Goal: Task Accomplishment & Management: Use online tool/utility

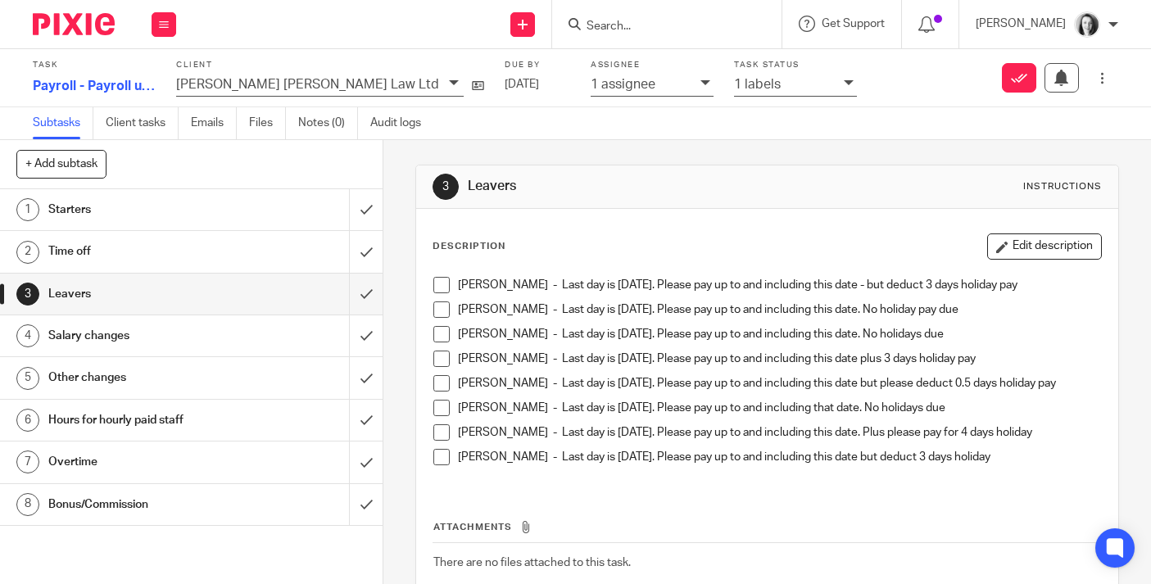
click at [443, 287] on span at bounding box center [442, 285] width 16 height 16
click at [445, 312] on span at bounding box center [442, 310] width 16 height 16
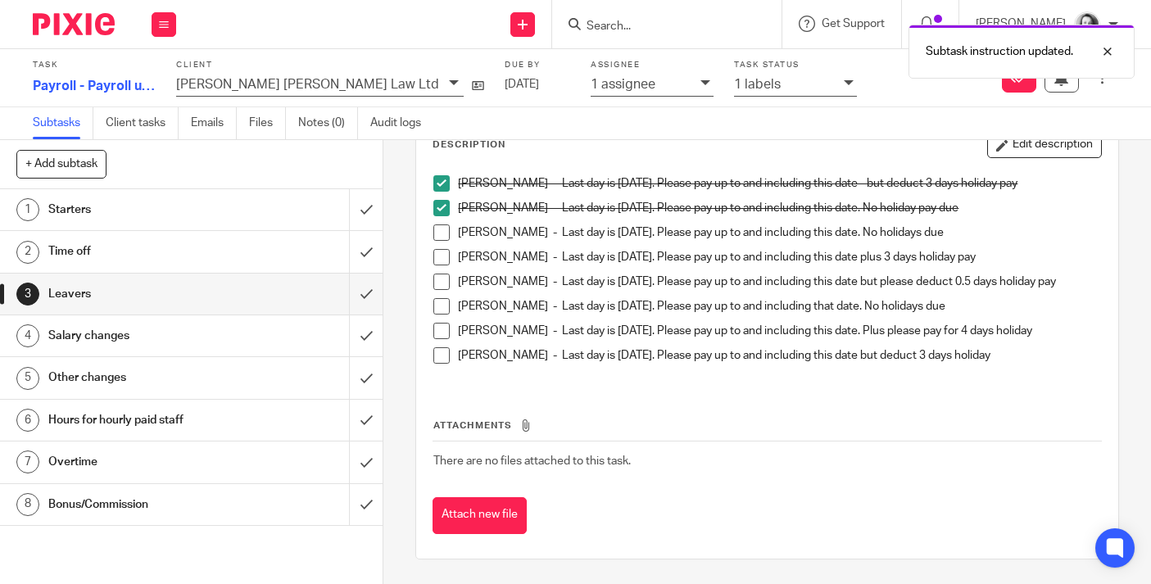
scroll to position [110, 0]
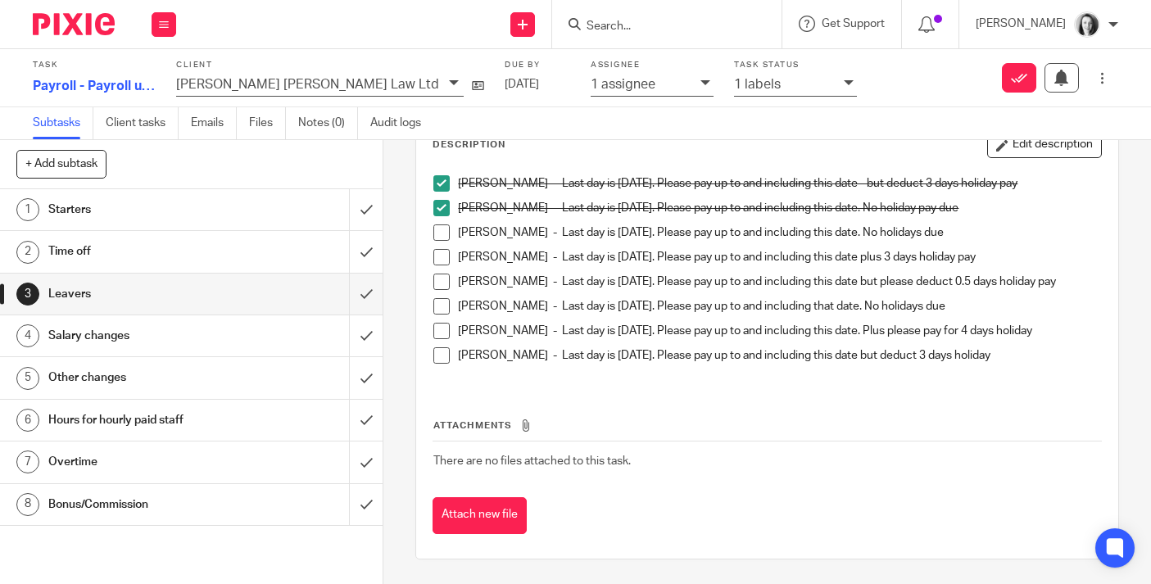
click at [443, 229] on span at bounding box center [442, 233] width 16 height 16
click at [443, 249] on span at bounding box center [442, 257] width 16 height 16
click at [446, 274] on span at bounding box center [442, 282] width 16 height 16
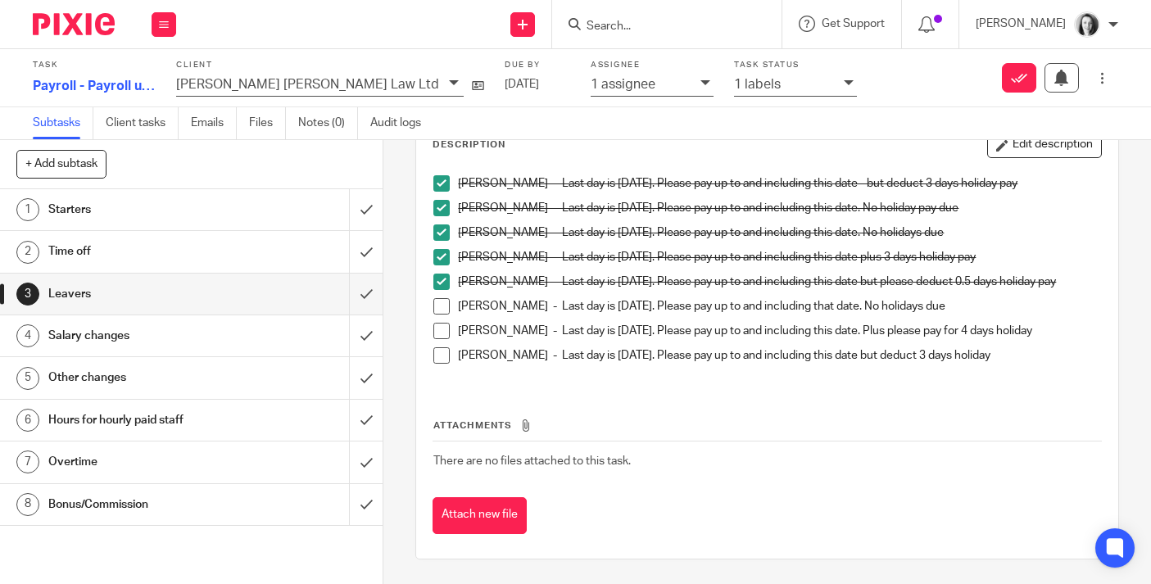
click at [443, 309] on span at bounding box center [442, 306] width 16 height 16
click at [443, 337] on span at bounding box center [442, 331] width 16 height 16
click at [447, 358] on span at bounding box center [442, 355] width 16 height 16
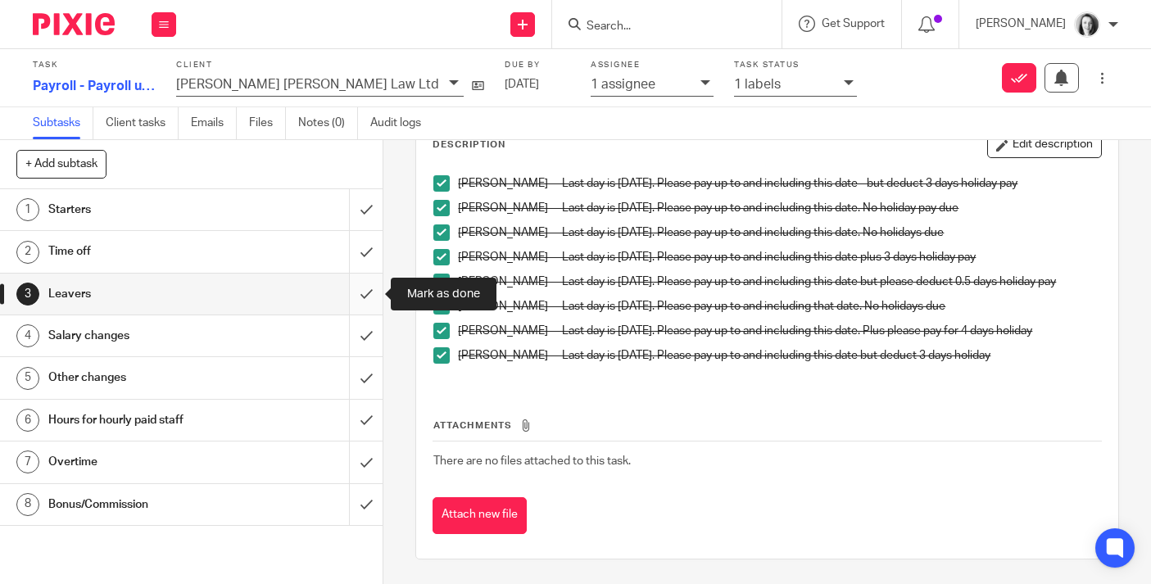
click at [368, 291] on input "submit" at bounding box center [191, 294] width 383 height 41
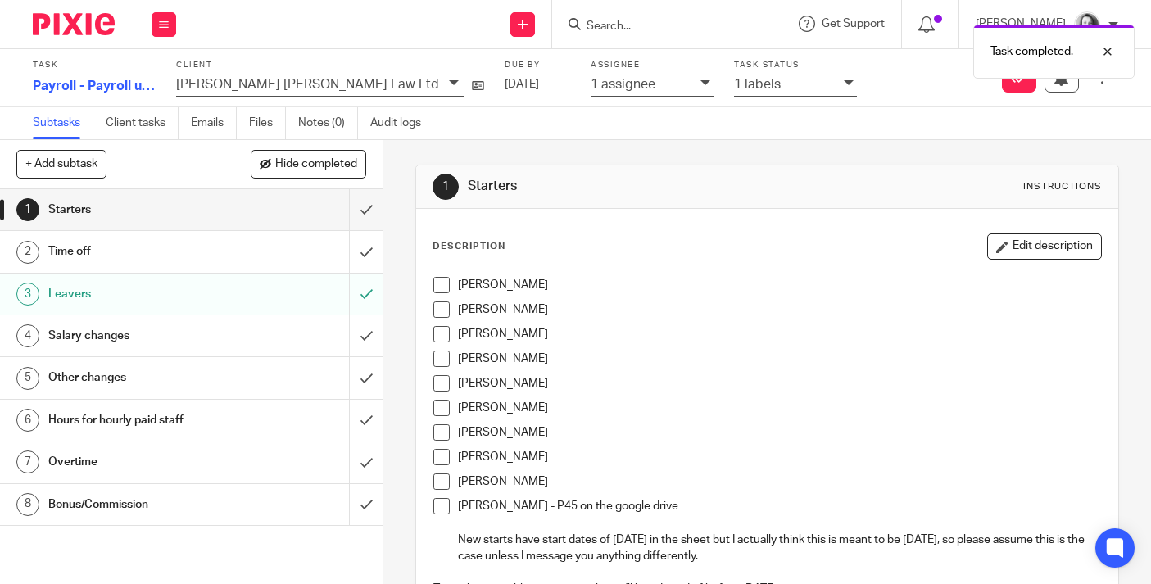
click at [309, 342] on div "Salary changes" at bounding box center [190, 336] width 285 height 25
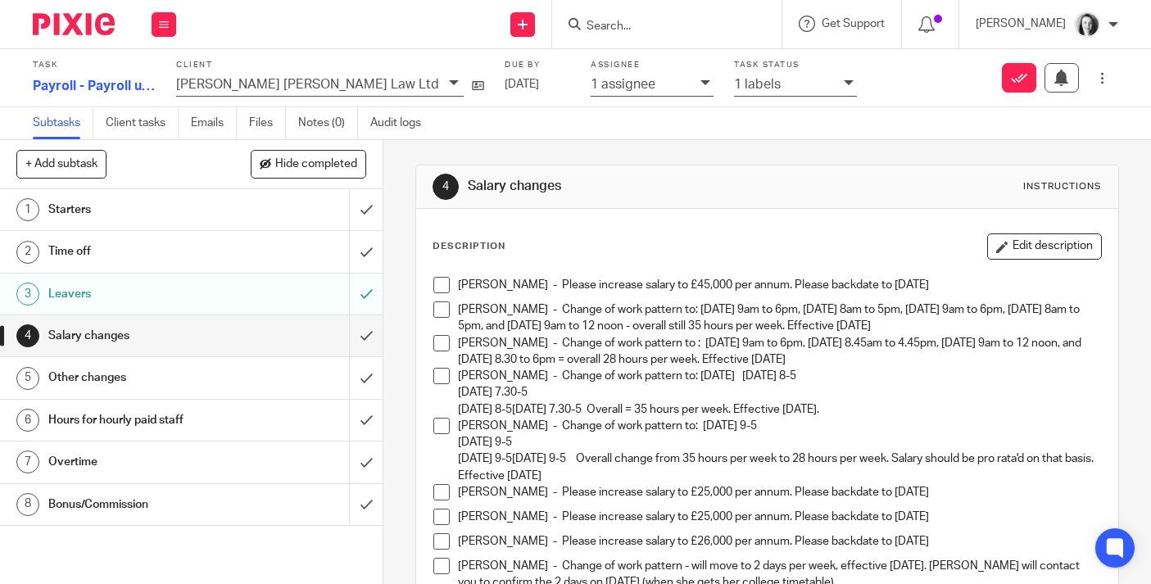
click at [438, 288] on span at bounding box center [442, 285] width 16 height 16
click at [443, 303] on span at bounding box center [442, 310] width 16 height 16
click at [443, 344] on span at bounding box center [442, 343] width 16 height 16
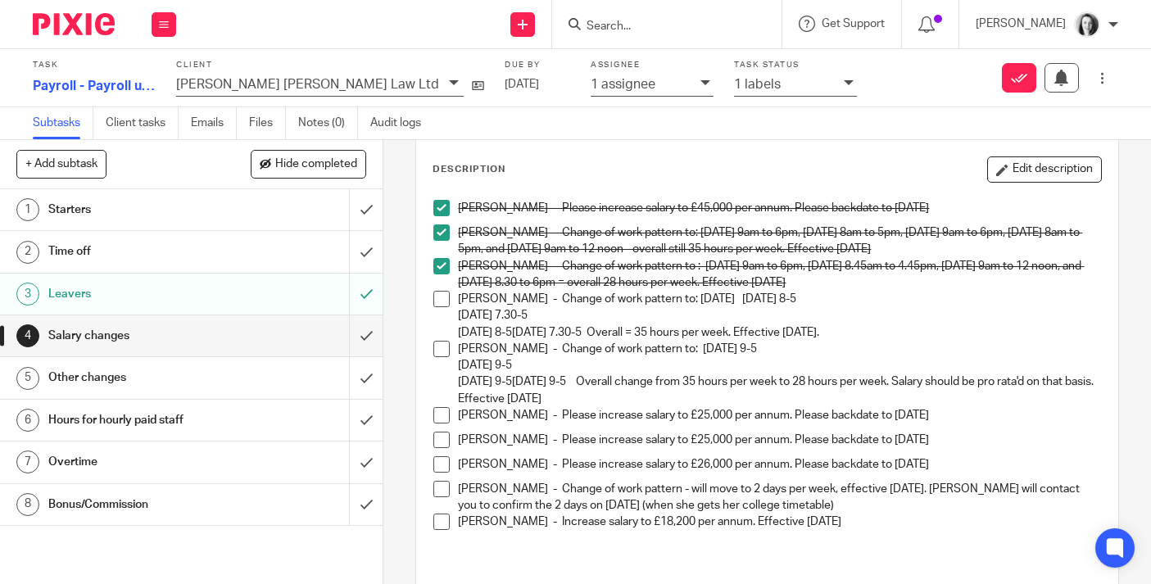
scroll to position [62, 0]
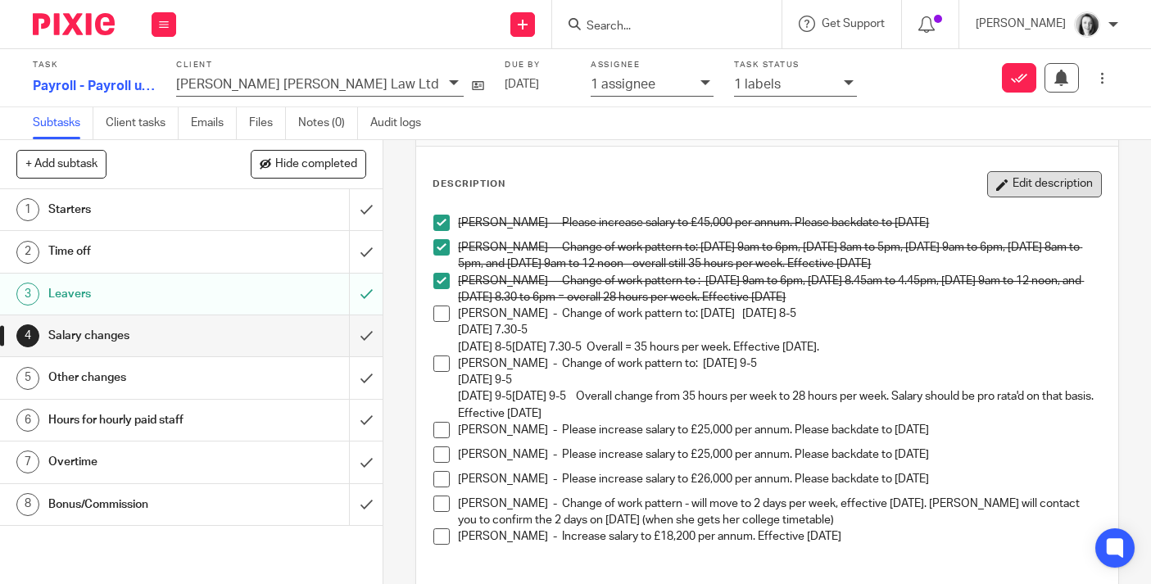
click at [1025, 180] on button "Edit description" at bounding box center [1045, 184] width 115 height 26
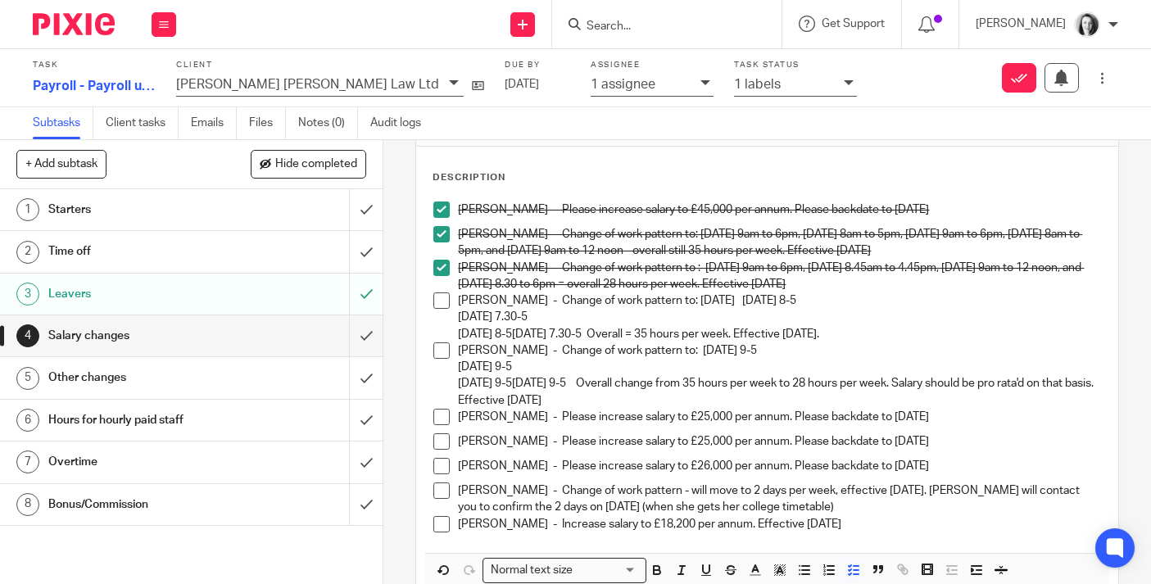
click at [942, 333] on p "Karyn McAlpine - Change of work pattern to: Monday Monday 8-5 Tuesday 7.30-5 We…" at bounding box center [779, 318] width 643 height 50
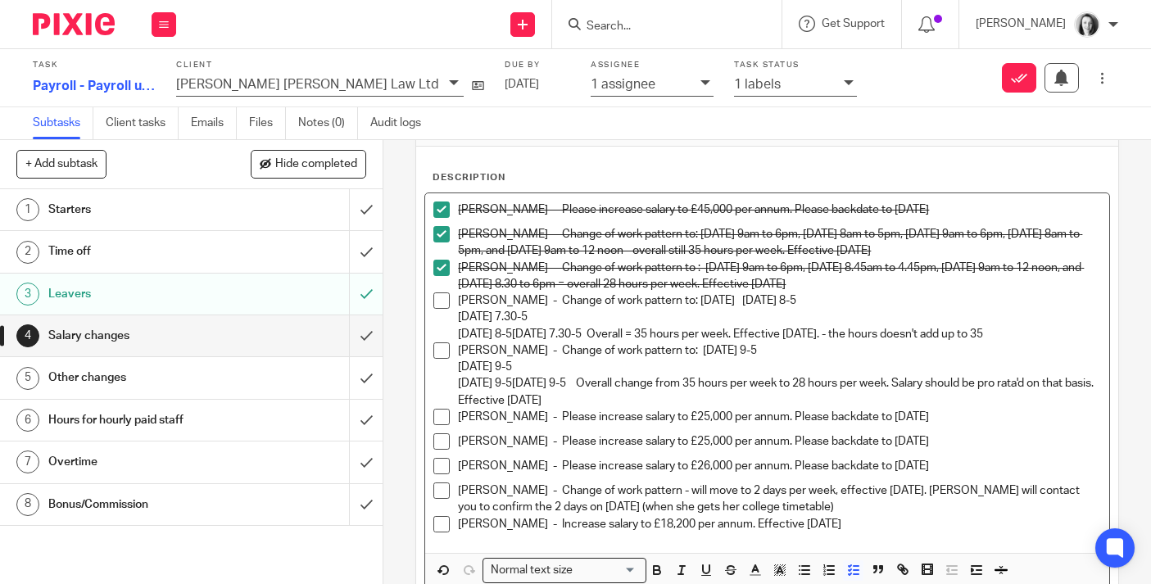
drag, startPoint x: 920, startPoint y: 334, endPoint x: 1088, endPoint y: 340, distance: 168.1
click at [1088, 340] on p "Karyn McAlpine - Change of work pattern to: Monday Monday 8-5 Tuesday 7.30-5 We…" at bounding box center [779, 318] width 643 height 50
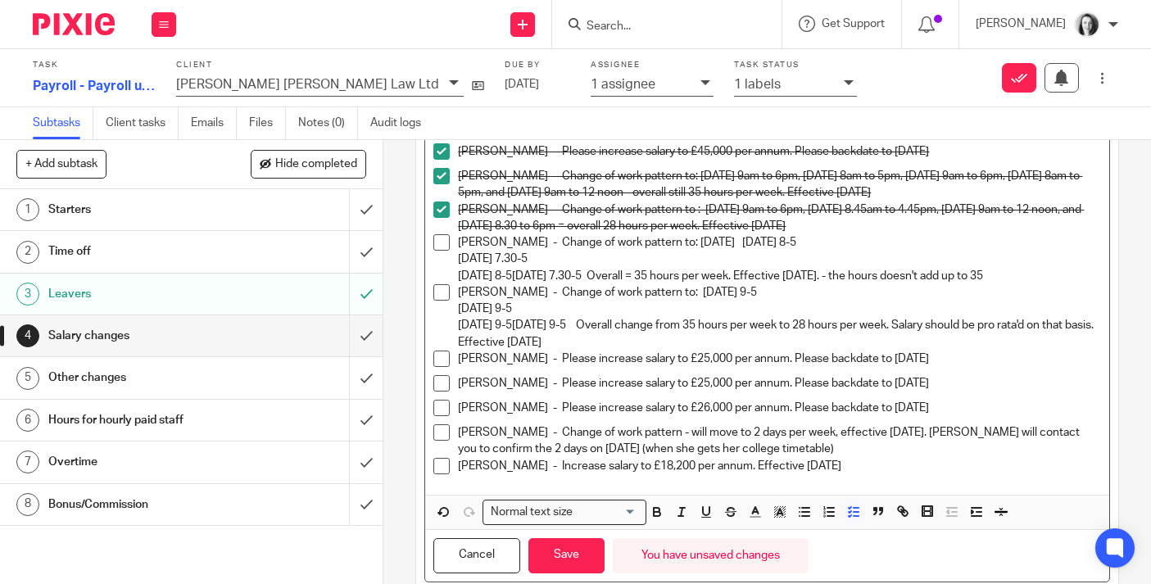
scroll to position [123, 0]
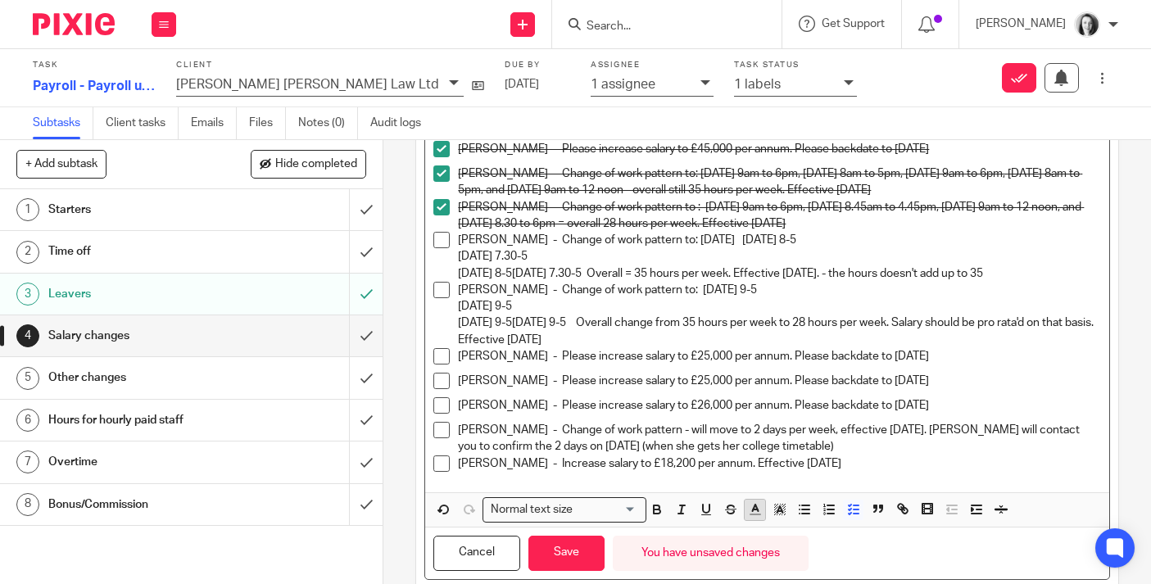
click at [751, 511] on icon "button" at bounding box center [755, 509] width 15 height 15
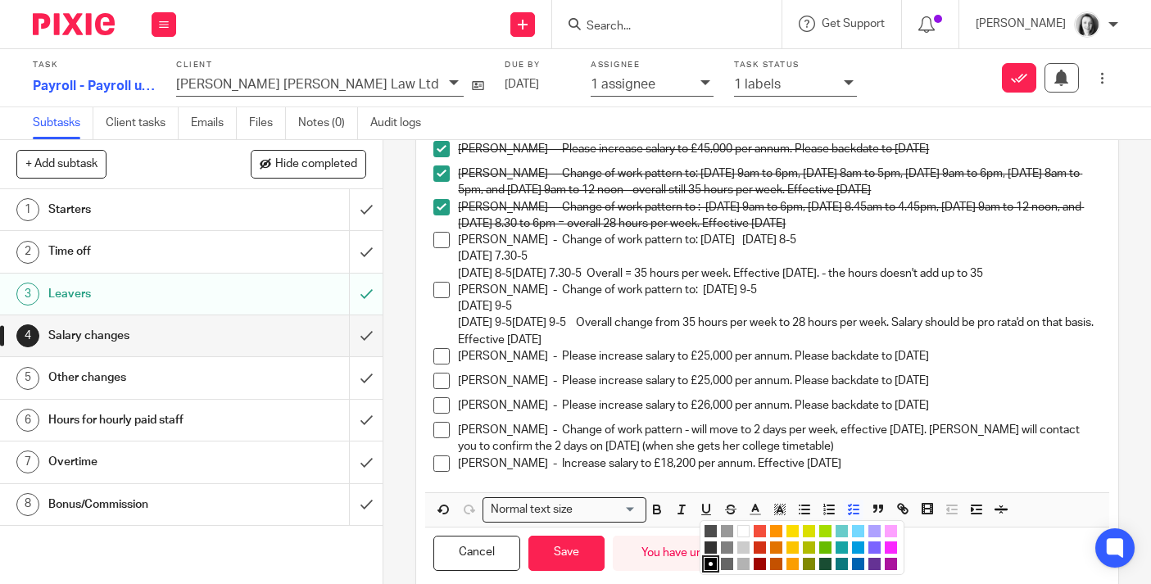
click at [892, 563] on li "color:#AB149E" at bounding box center [891, 564] width 12 height 12
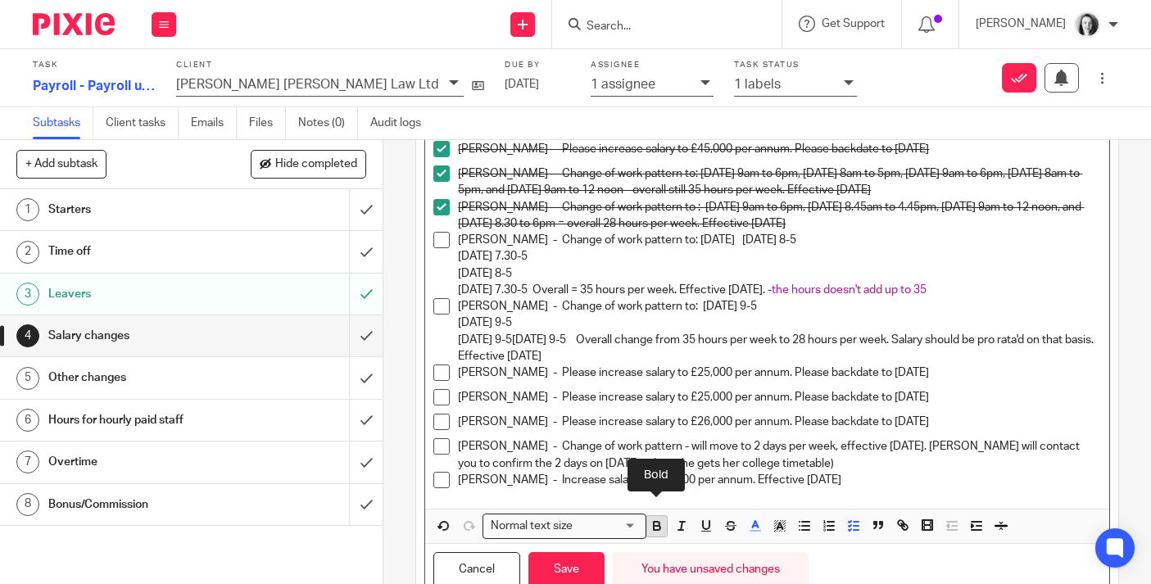
click at [661, 533] on icon "button" at bounding box center [657, 526] width 15 height 15
click at [888, 317] on p "Samantha McKenna - Change of work pattern to: Monday 9-5 Tuesday 9-5 Wednesday …" at bounding box center [779, 331] width 643 height 66
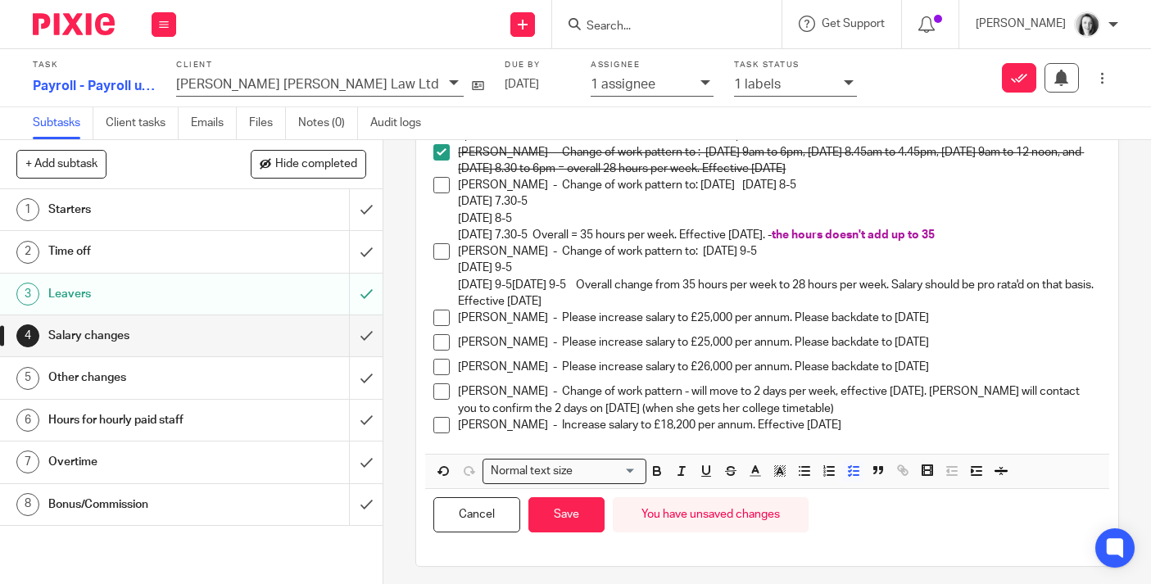
scroll to position [185, 0]
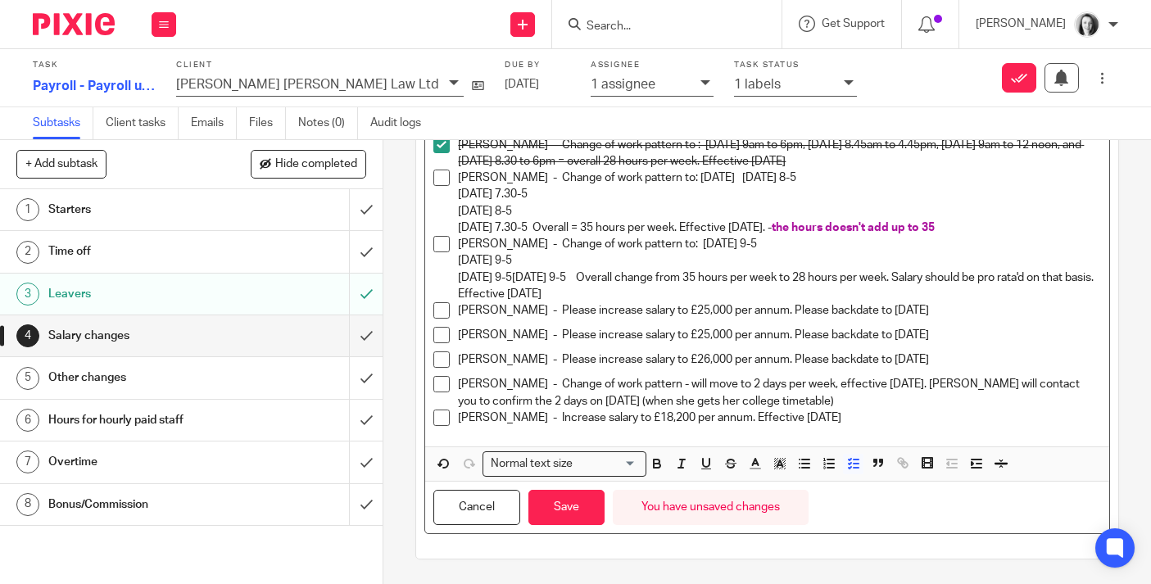
click at [666, 295] on p "Samantha McKenna - Change of work pattern to: Monday 9-5 Tuesday 9-5 Wednesday …" at bounding box center [779, 269] width 643 height 66
drag, startPoint x: 639, startPoint y: 297, endPoint x: 715, endPoint y: 296, distance: 75.4
click at [715, 296] on p "Samantha McKenna - Change of work pattern to: Monday 9-5 Tuesday 9-5 Wednesday …" at bounding box center [779, 269] width 643 height 66
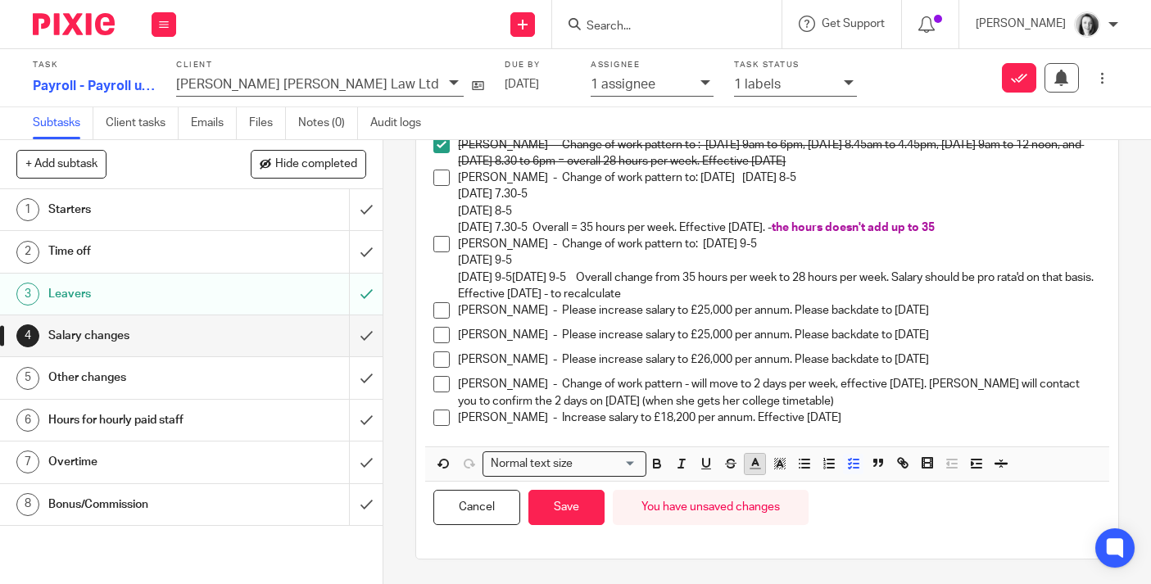
click at [761, 462] on icon "button" at bounding box center [755, 463] width 15 height 15
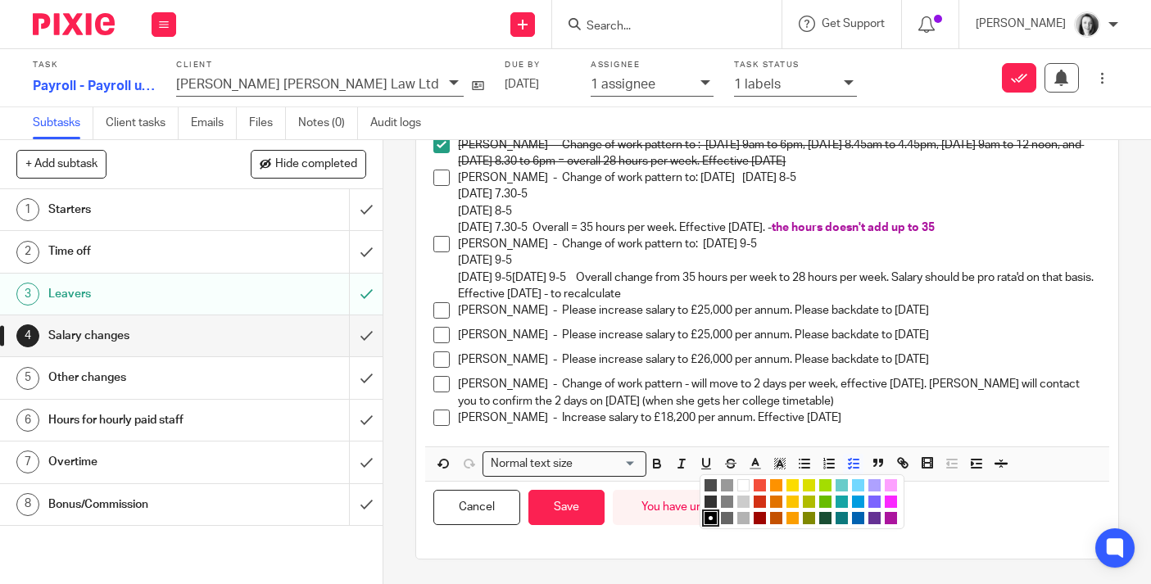
click at [892, 515] on li "color:#AB149E" at bounding box center [891, 518] width 12 height 12
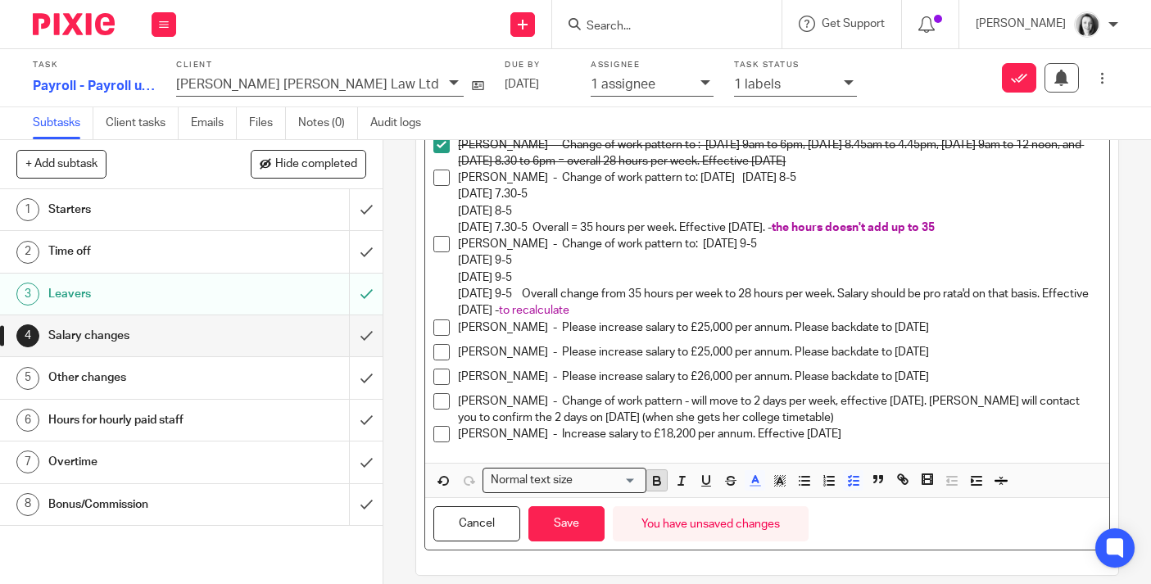
click at [656, 478] on icon "button" at bounding box center [657, 481] width 15 height 15
click at [748, 302] on p "Samantha McKenna - Change of work pattern to: Monday 9-5 Tuesday 9-5 Wednesday …" at bounding box center [779, 277] width 643 height 83
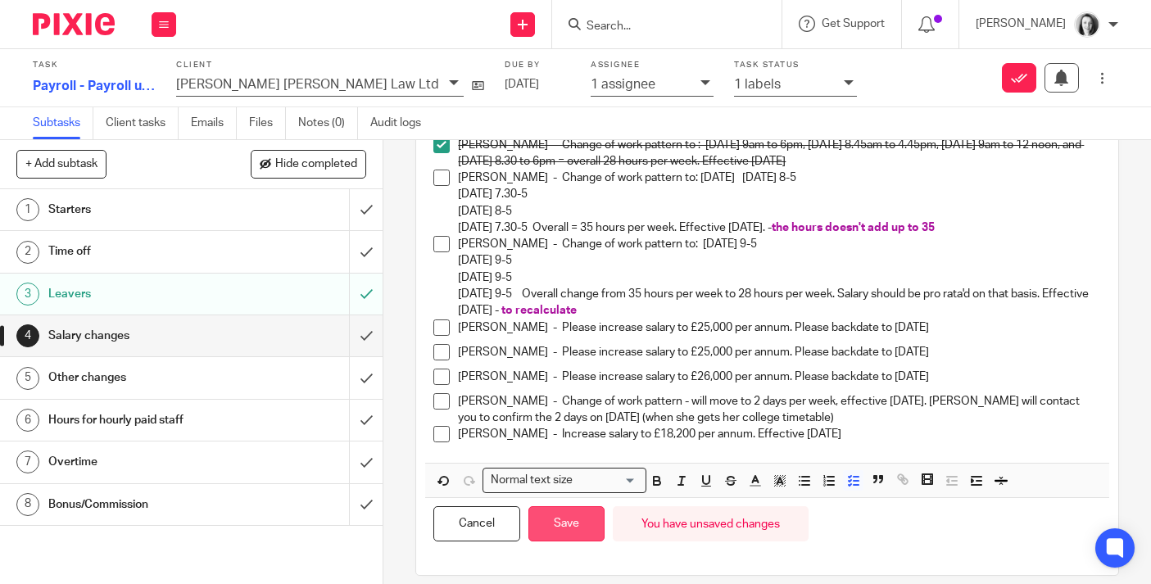
click at [580, 529] on button "Save" at bounding box center [567, 523] width 76 height 35
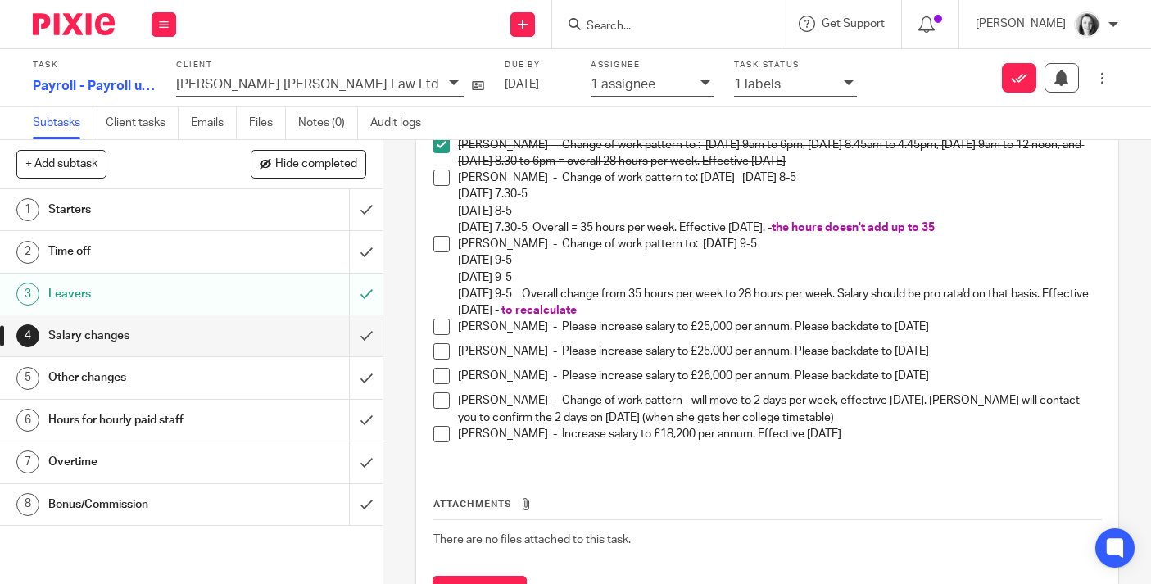
click at [443, 330] on span at bounding box center [442, 327] width 16 height 16
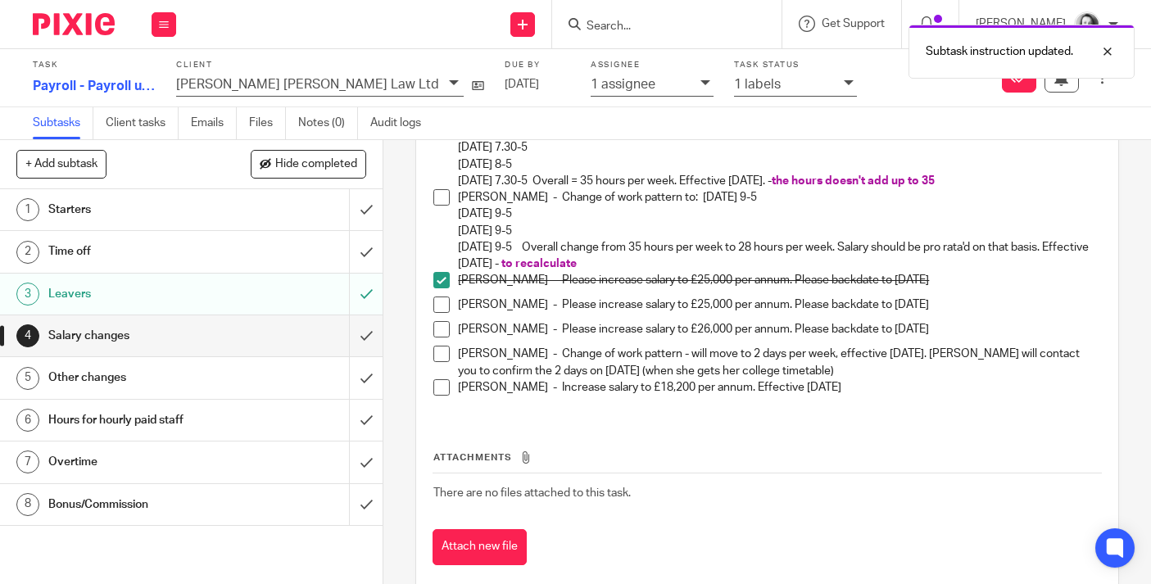
scroll to position [276, 0]
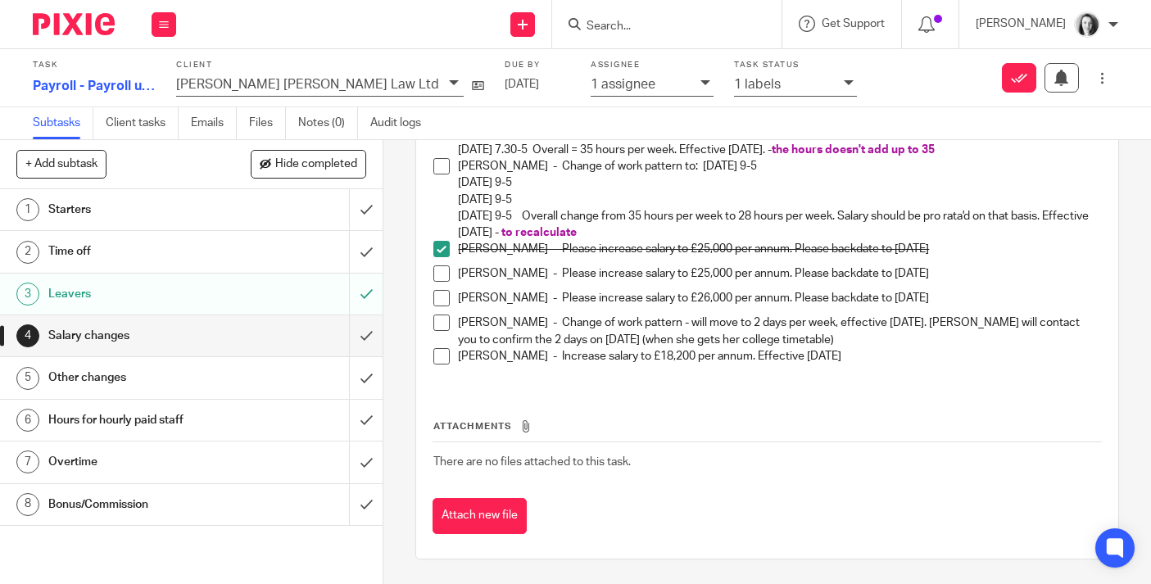
click at [442, 271] on span at bounding box center [442, 274] width 16 height 16
click at [444, 302] on span at bounding box center [442, 298] width 16 height 16
click at [442, 357] on span at bounding box center [442, 356] width 16 height 16
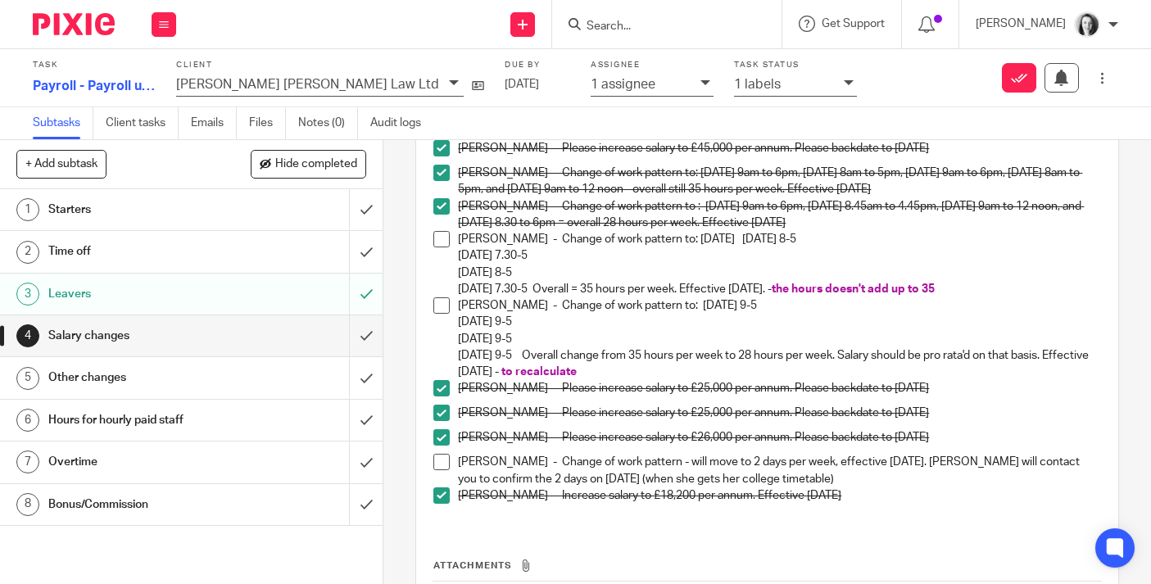
scroll to position [134, 0]
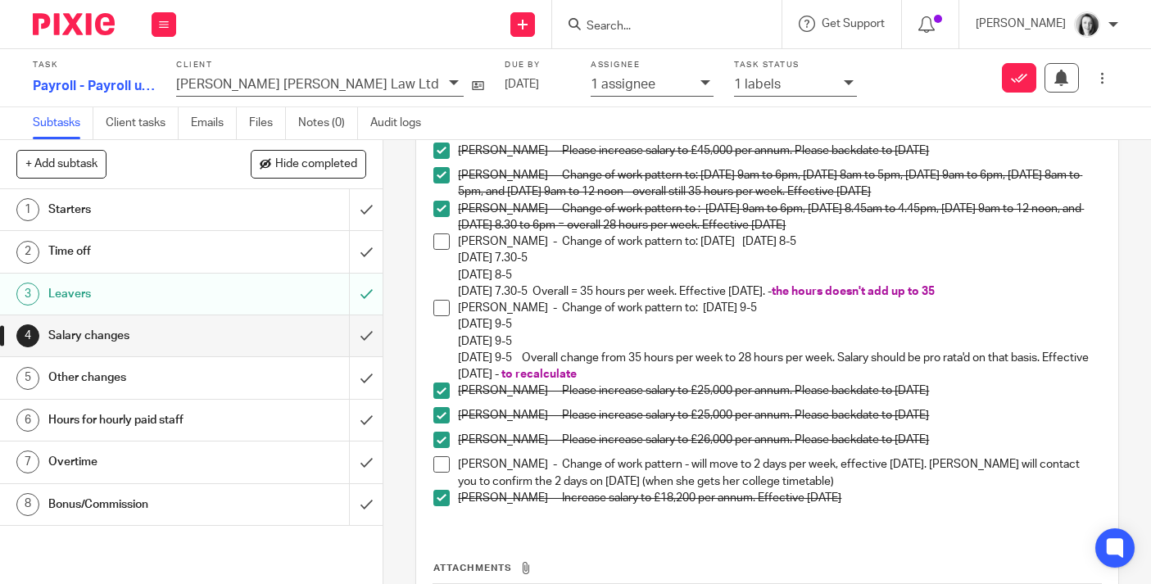
click at [164, 419] on h1 "Hours for hourly paid staff" at bounding box center [143, 420] width 190 height 25
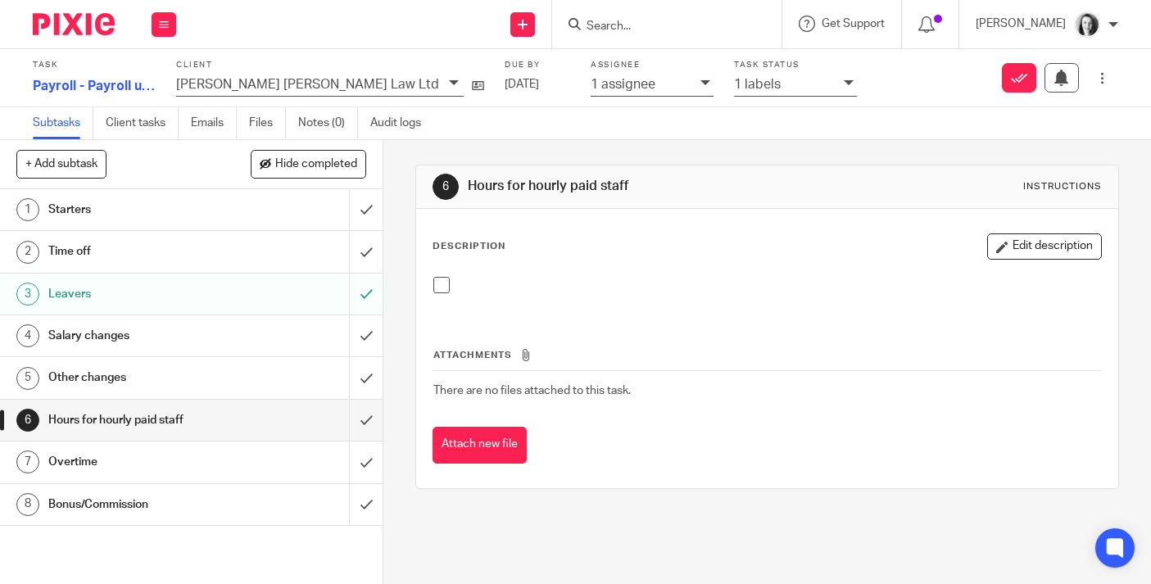
click at [161, 457] on h1 "Overtime" at bounding box center [143, 462] width 190 height 25
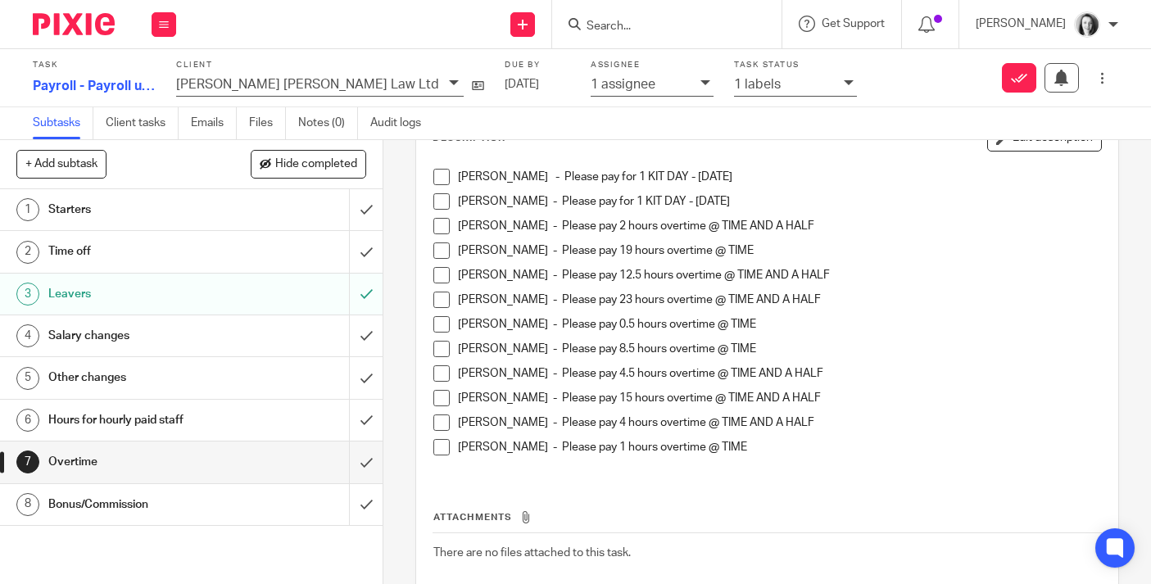
scroll to position [80, 0]
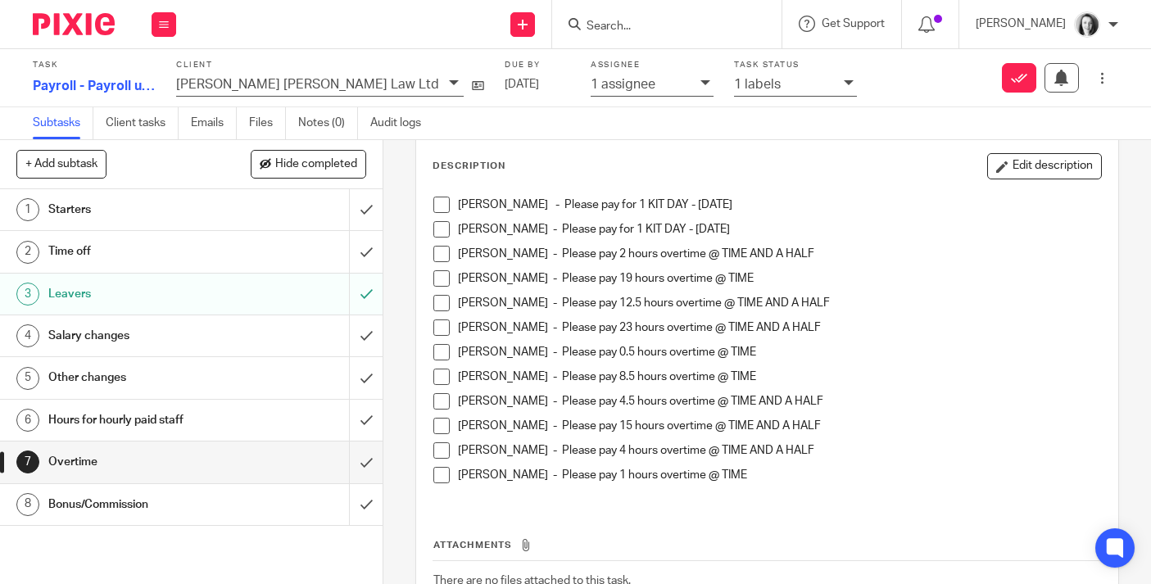
click at [195, 514] on h1 "Bonus/Commission" at bounding box center [143, 505] width 190 height 25
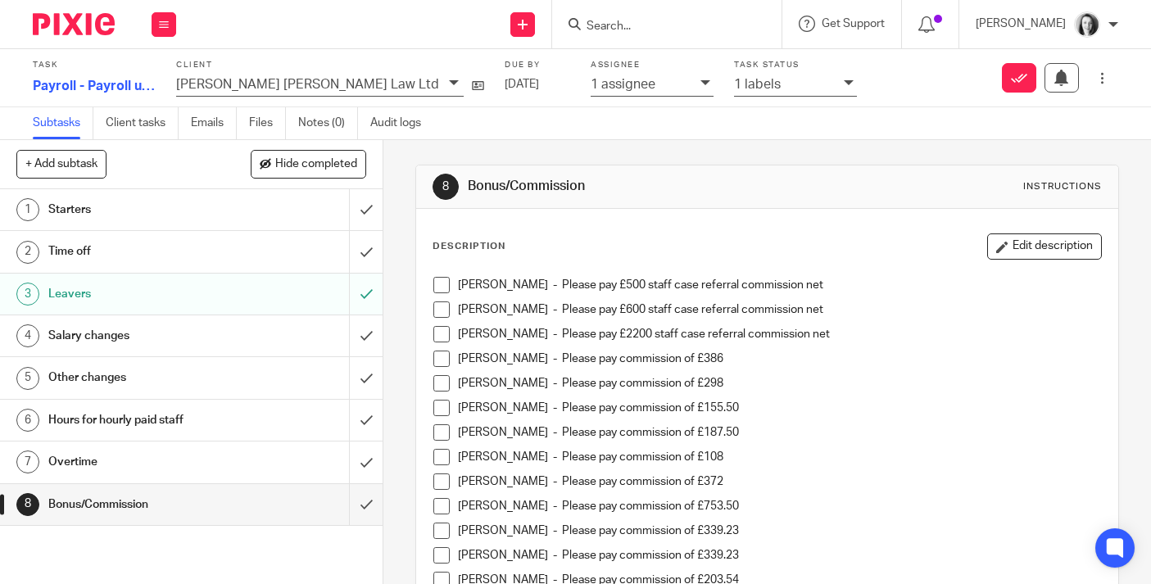
click at [311, 455] on div "Overtime" at bounding box center [190, 462] width 285 height 25
